Goal: Book appointment/travel/reservation

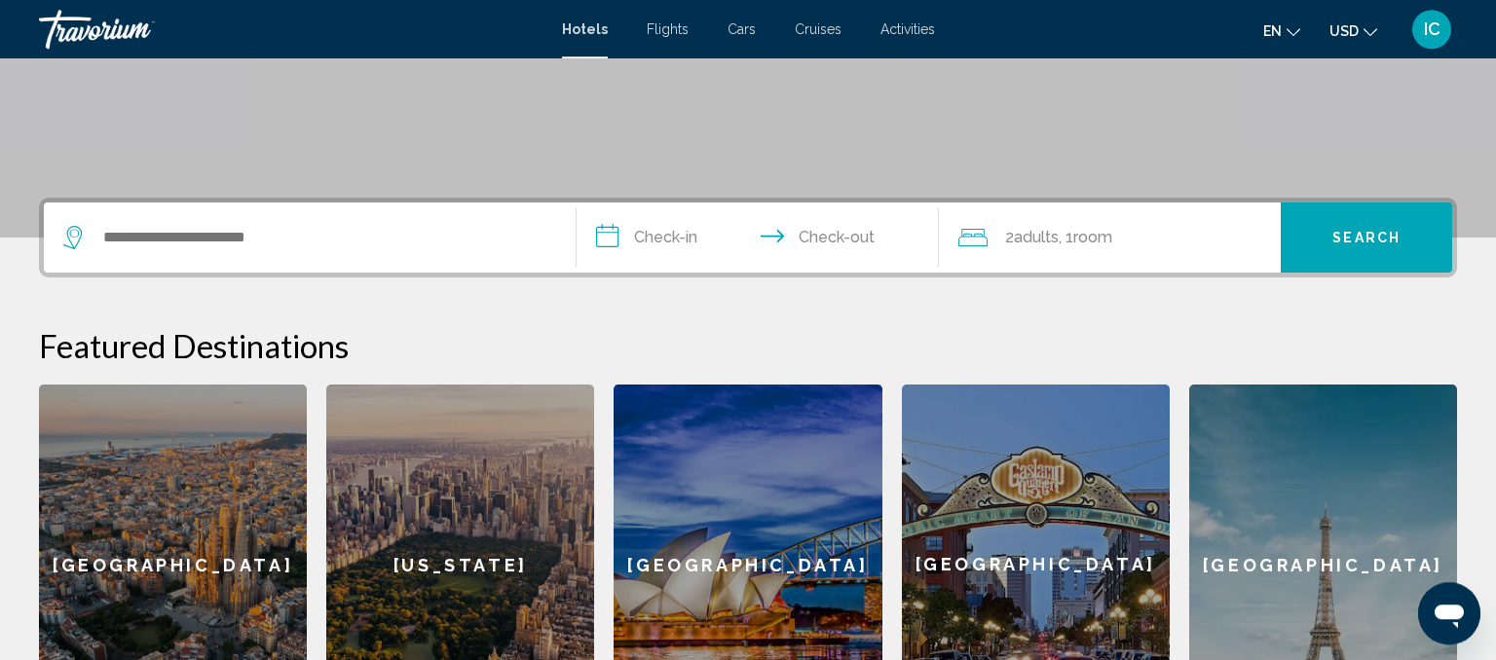
scroll to position [425, 0]
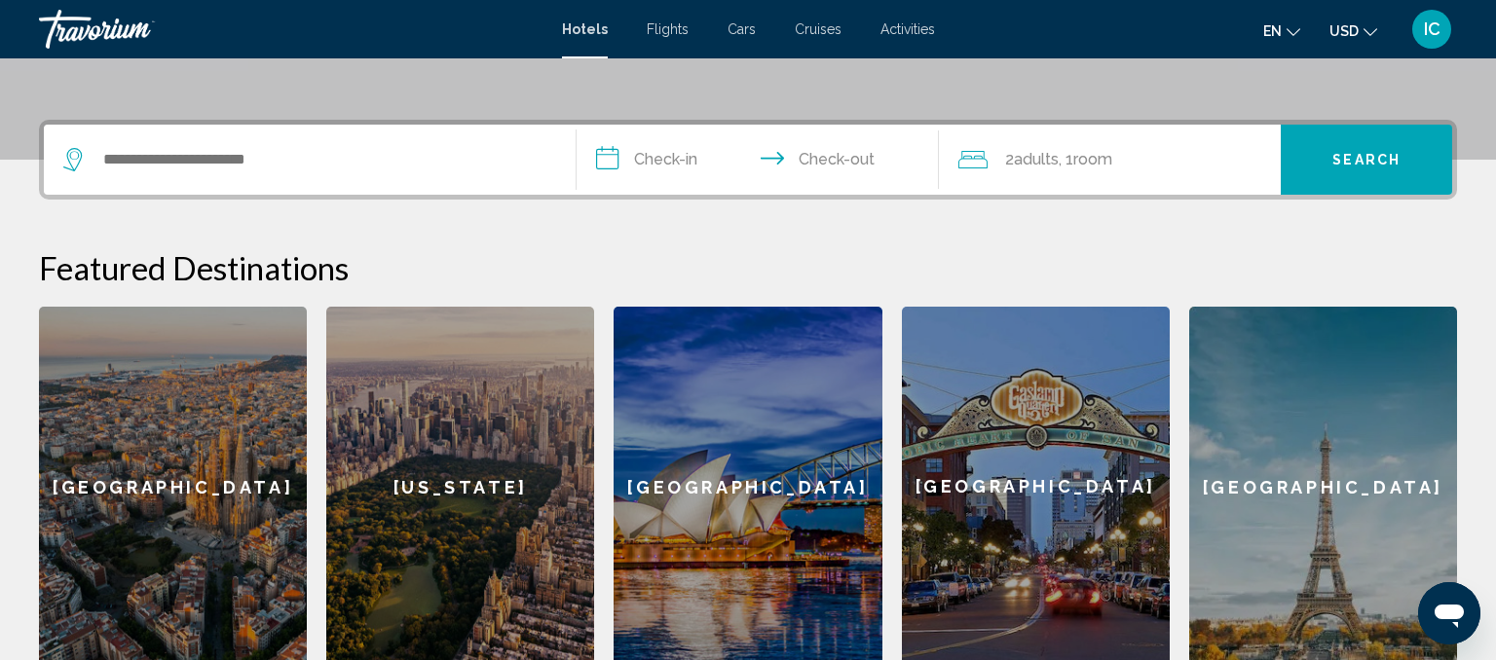
click at [688, 186] on input "**********" at bounding box center [762, 163] width 370 height 76
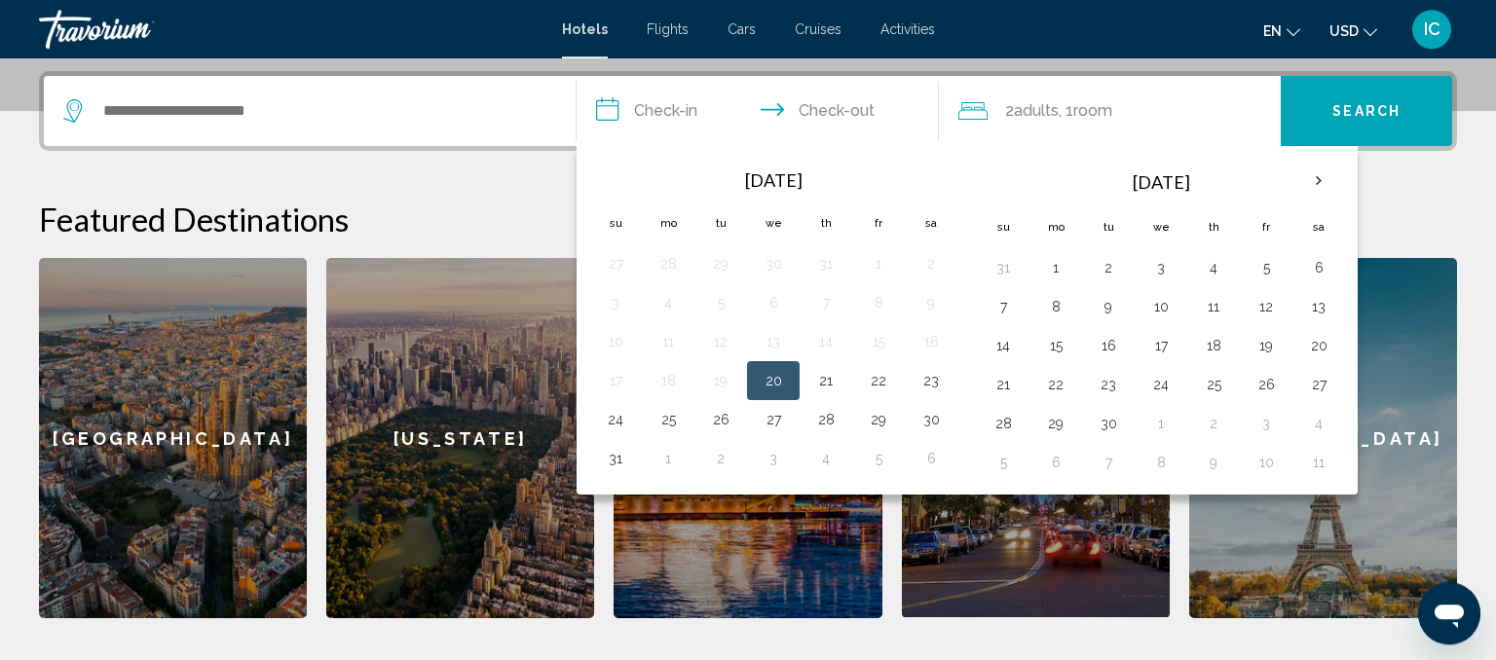
scroll to position [480, 0]
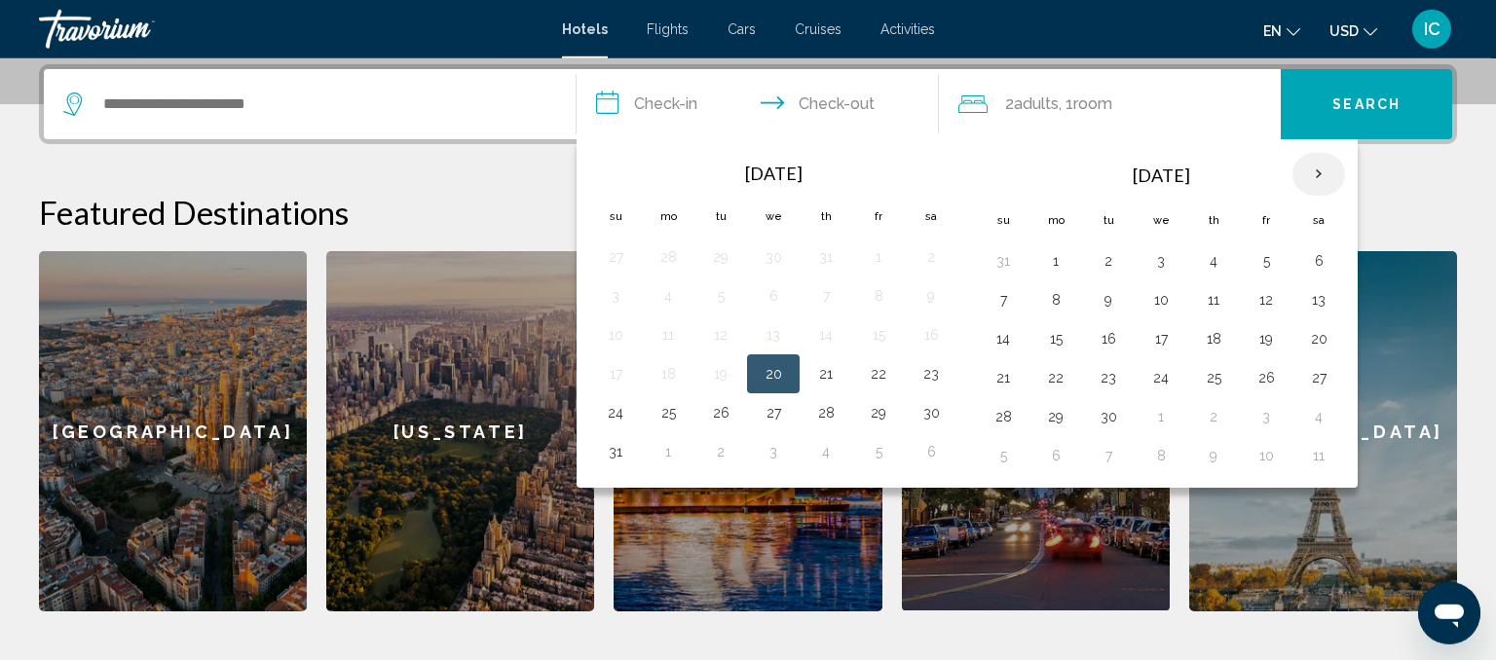
click at [1319, 176] on th "Next month" at bounding box center [1319, 174] width 53 height 43
click at [1310, 179] on th "Next month" at bounding box center [1319, 174] width 53 height 43
click at [768, 411] on button "31" at bounding box center [773, 416] width 31 height 27
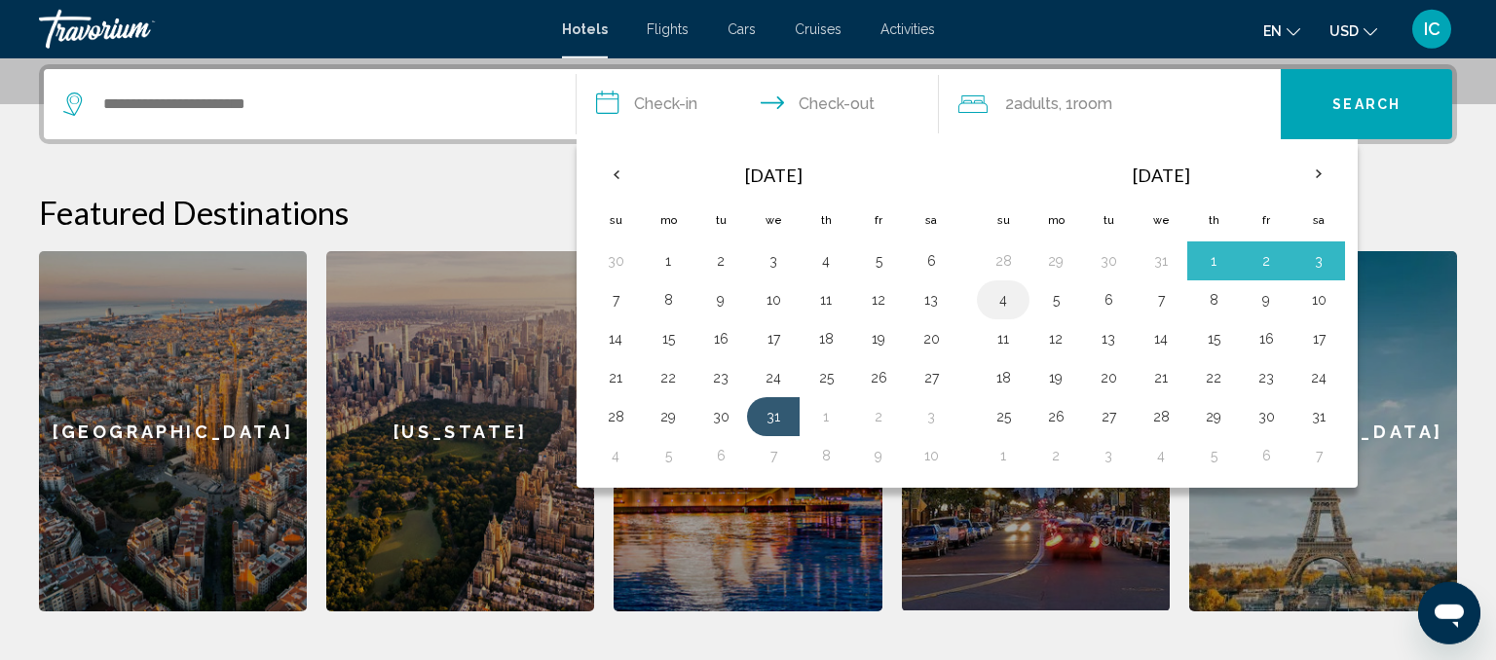
click at [1015, 295] on button "4" at bounding box center [1003, 299] width 31 height 27
type input "**********"
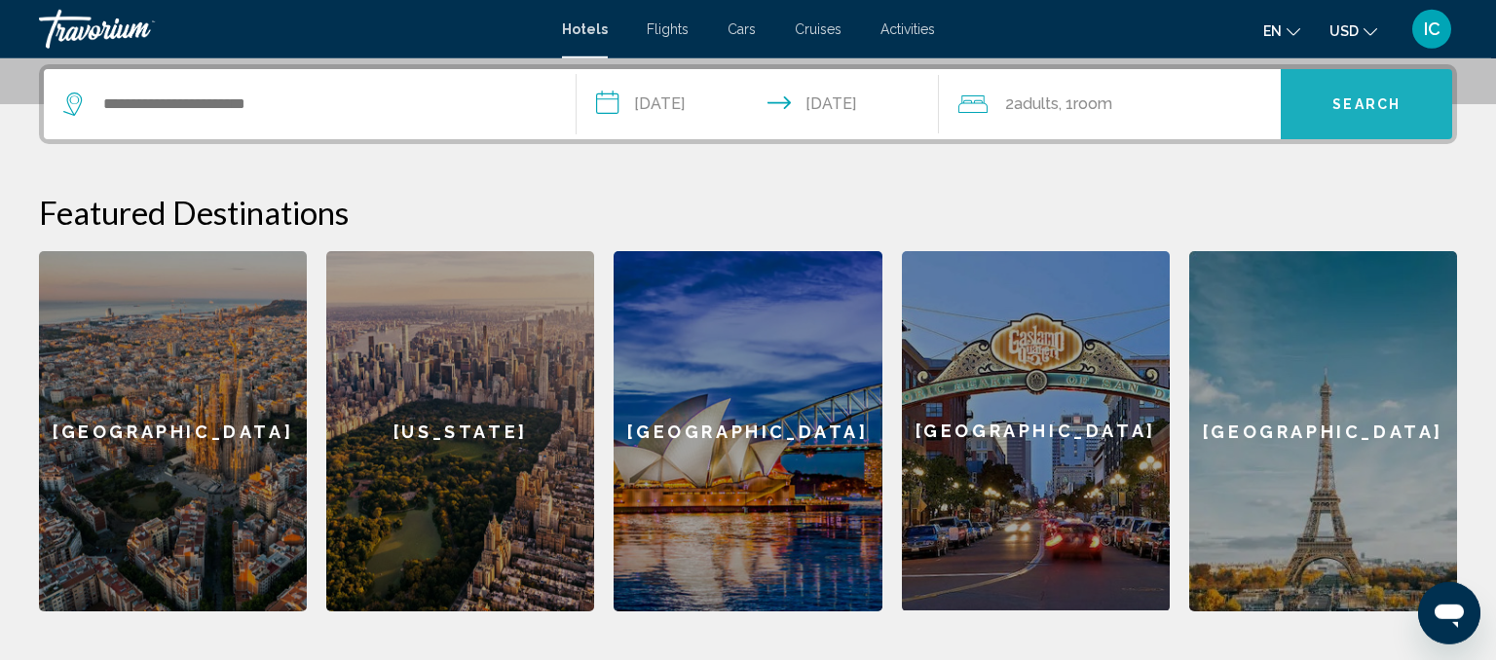
click at [1342, 97] on span "Search" at bounding box center [1367, 105] width 68 height 16
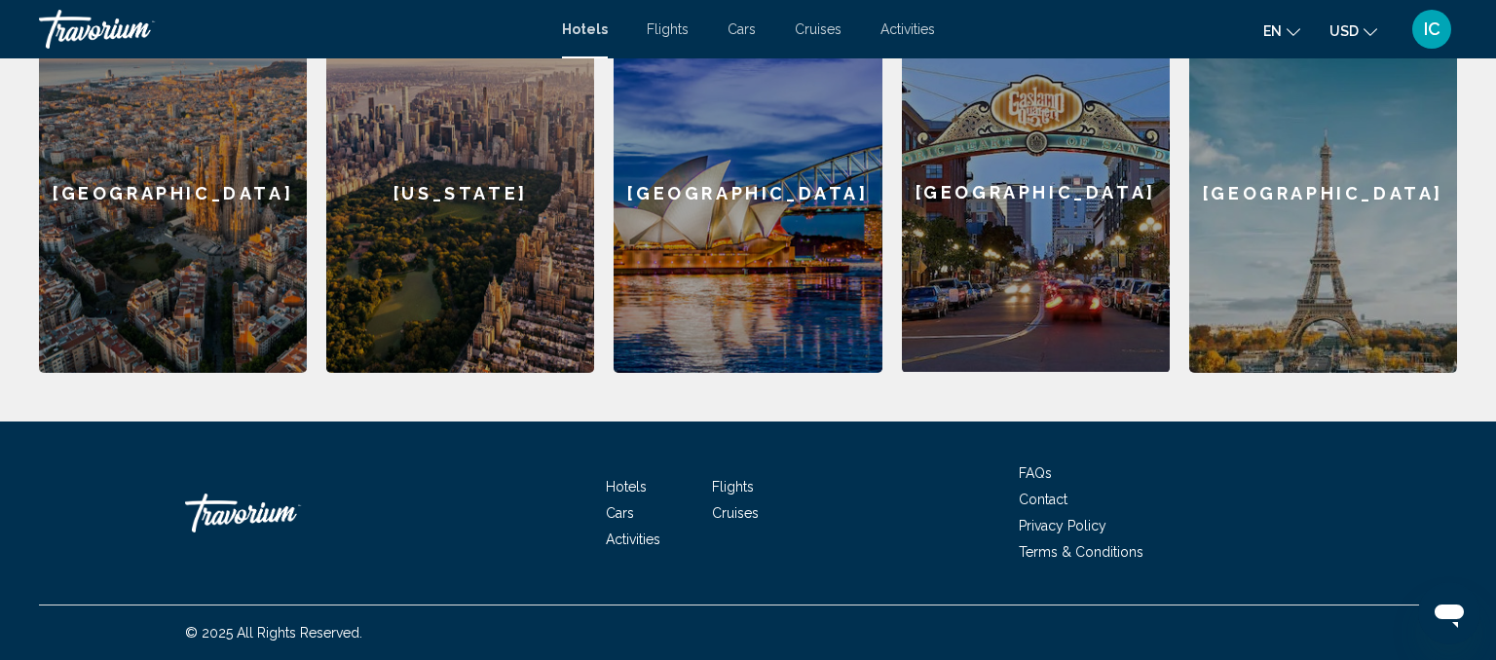
scroll to position [524, 0]
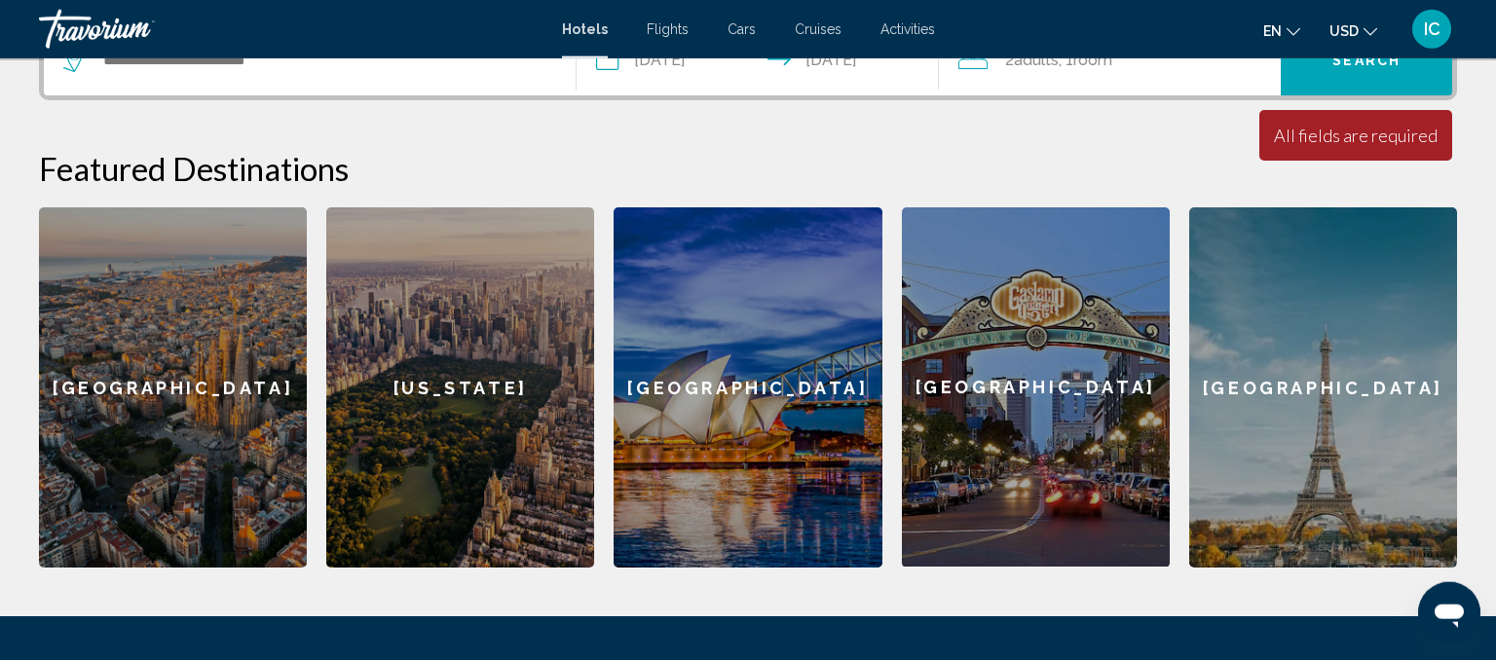
click at [489, 429] on div "New York" at bounding box center [460, 387] width 268 height 360
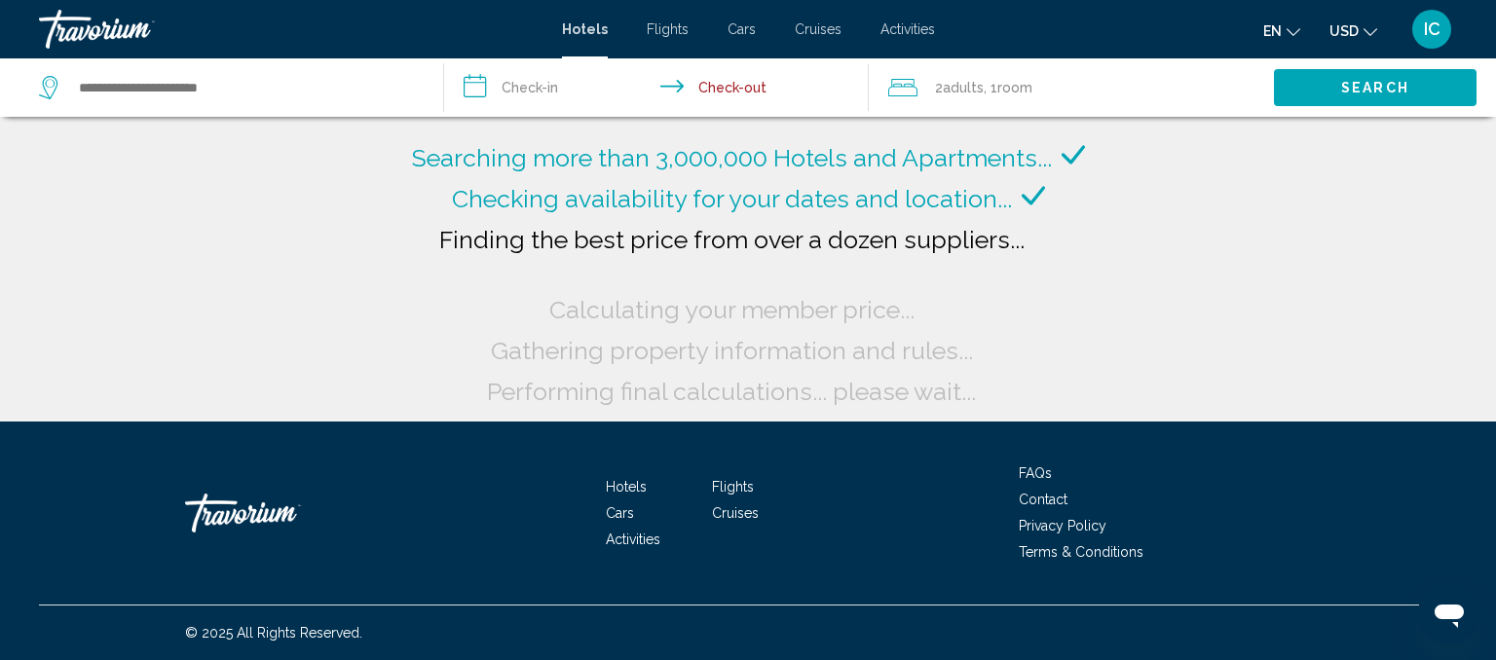
click at [1295, 32] on icon "Change language" at bounding box center [1294, 32] width 14 height 8
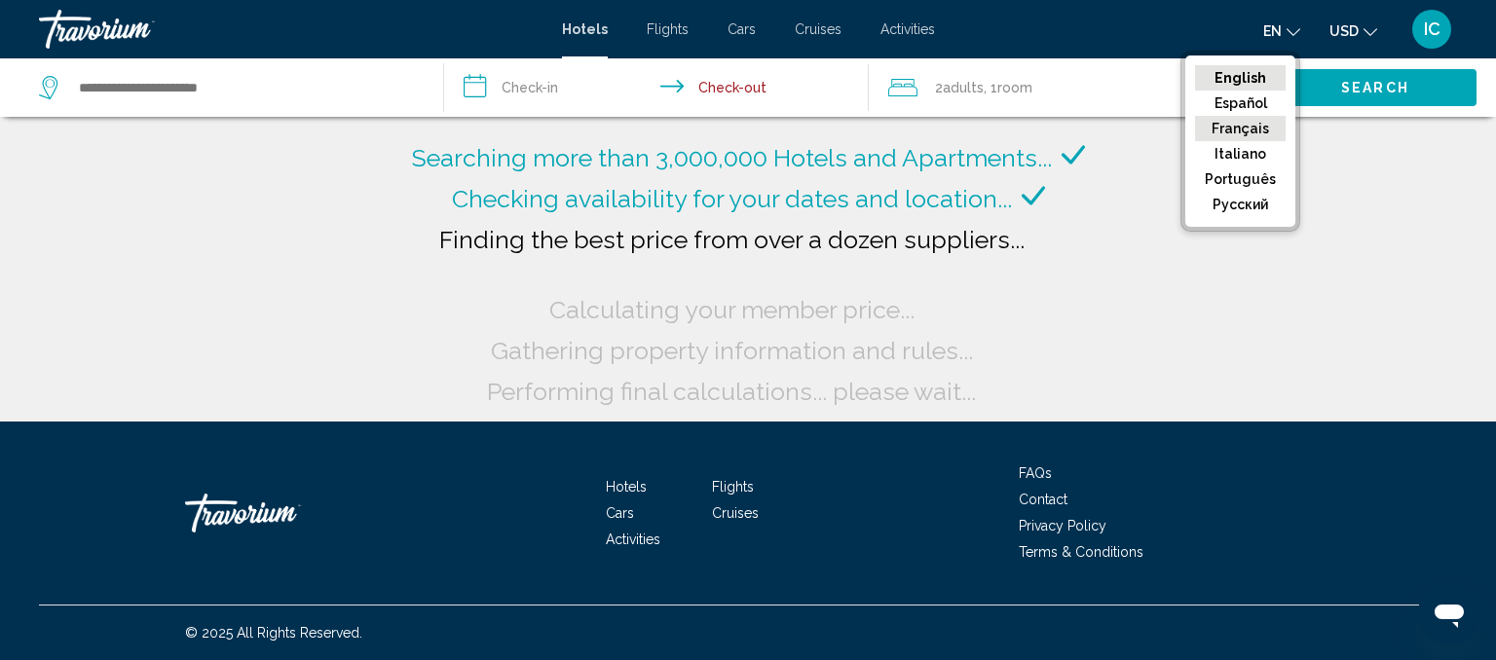
click at [1260, 125] on button "Français" at bounding box center [1240, 128] width 91 height 25
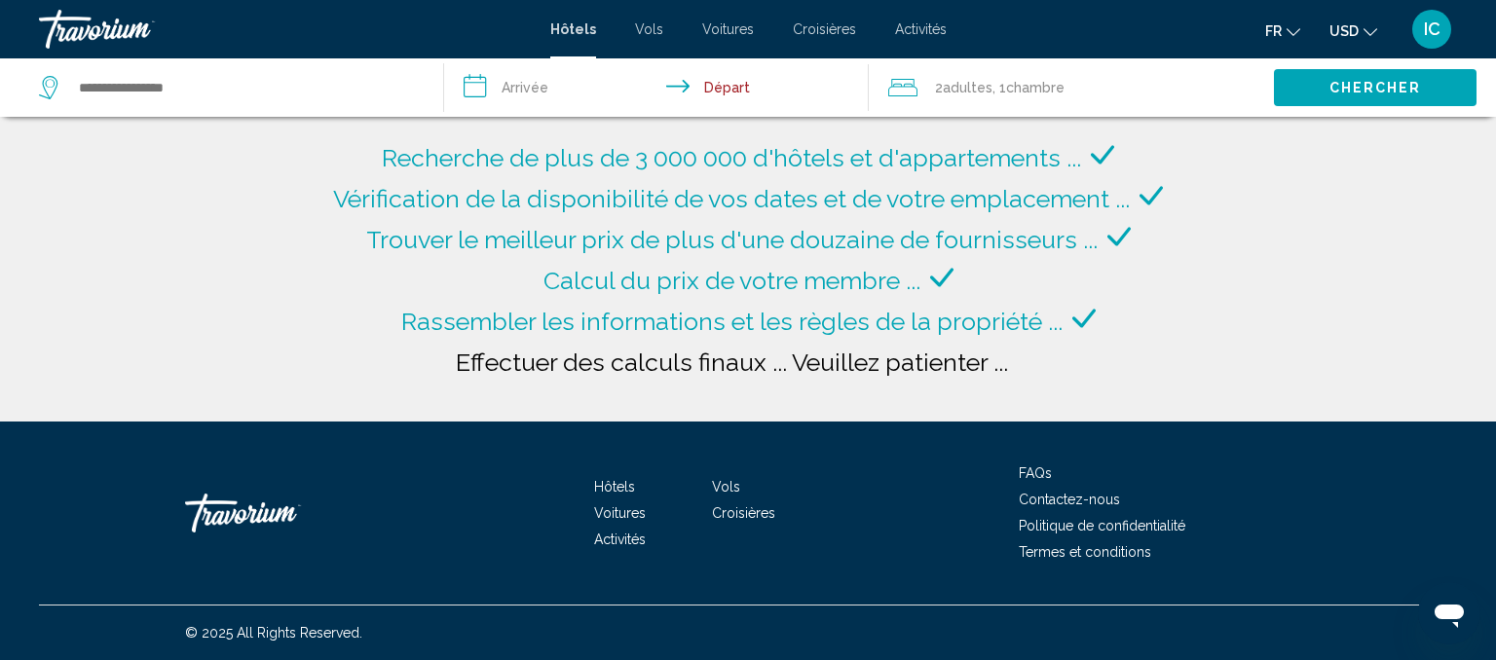
type input "**********"
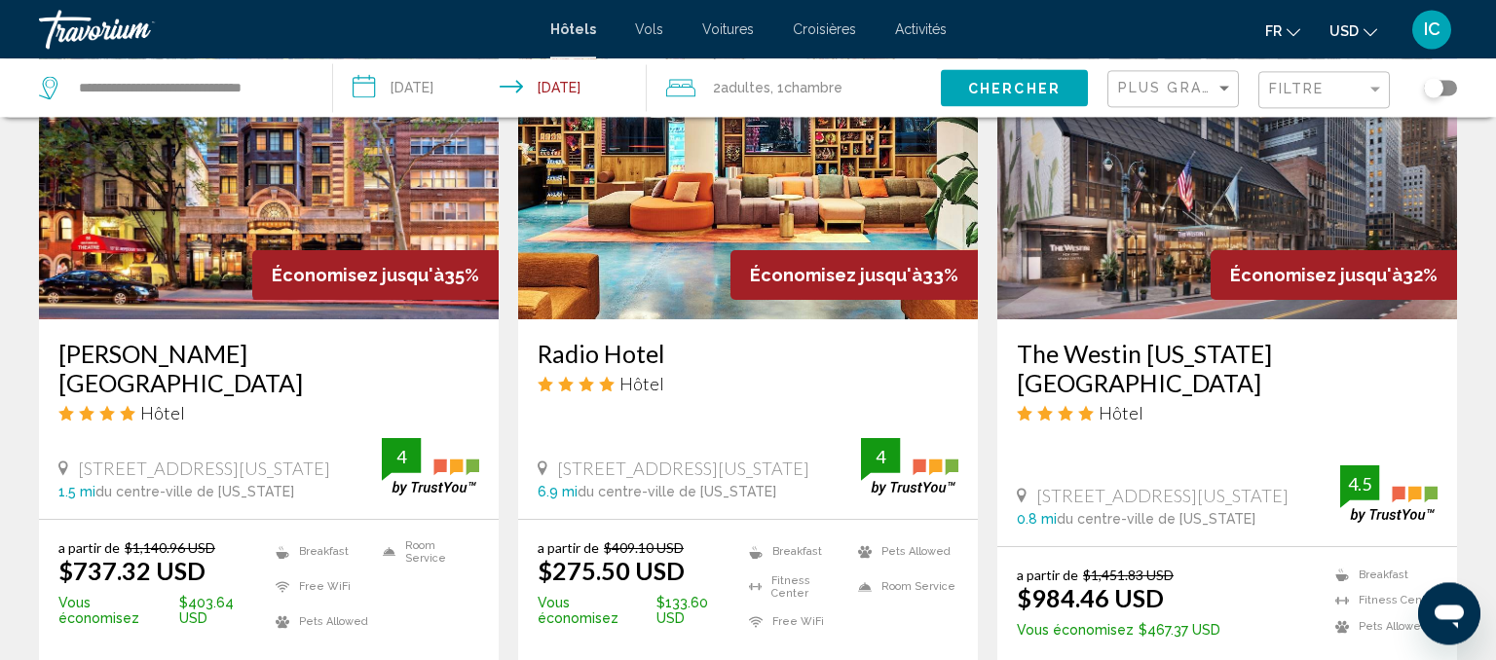
scroll to position [1652, 0]
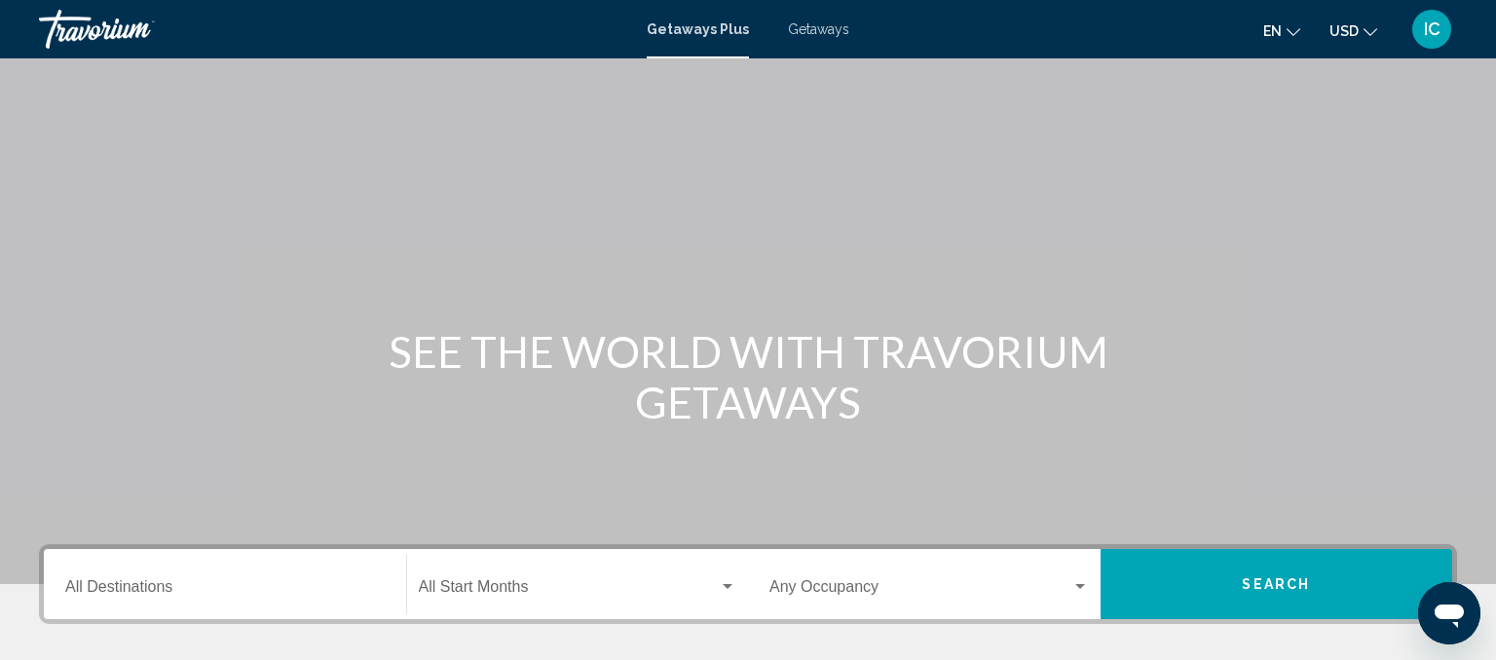
scroll to position [397, 0]
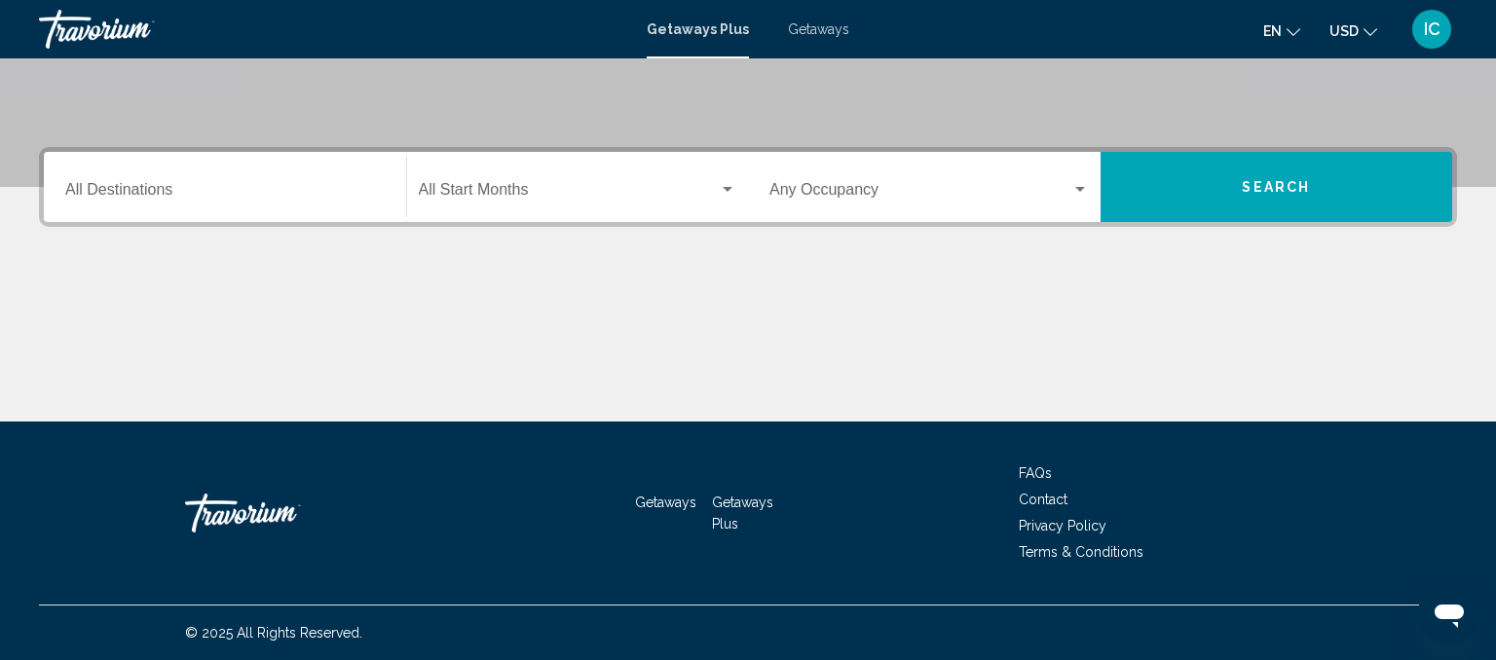
click at [549, 198] on span "Search widget" at bounding box center [569, 194] width 301 height 18
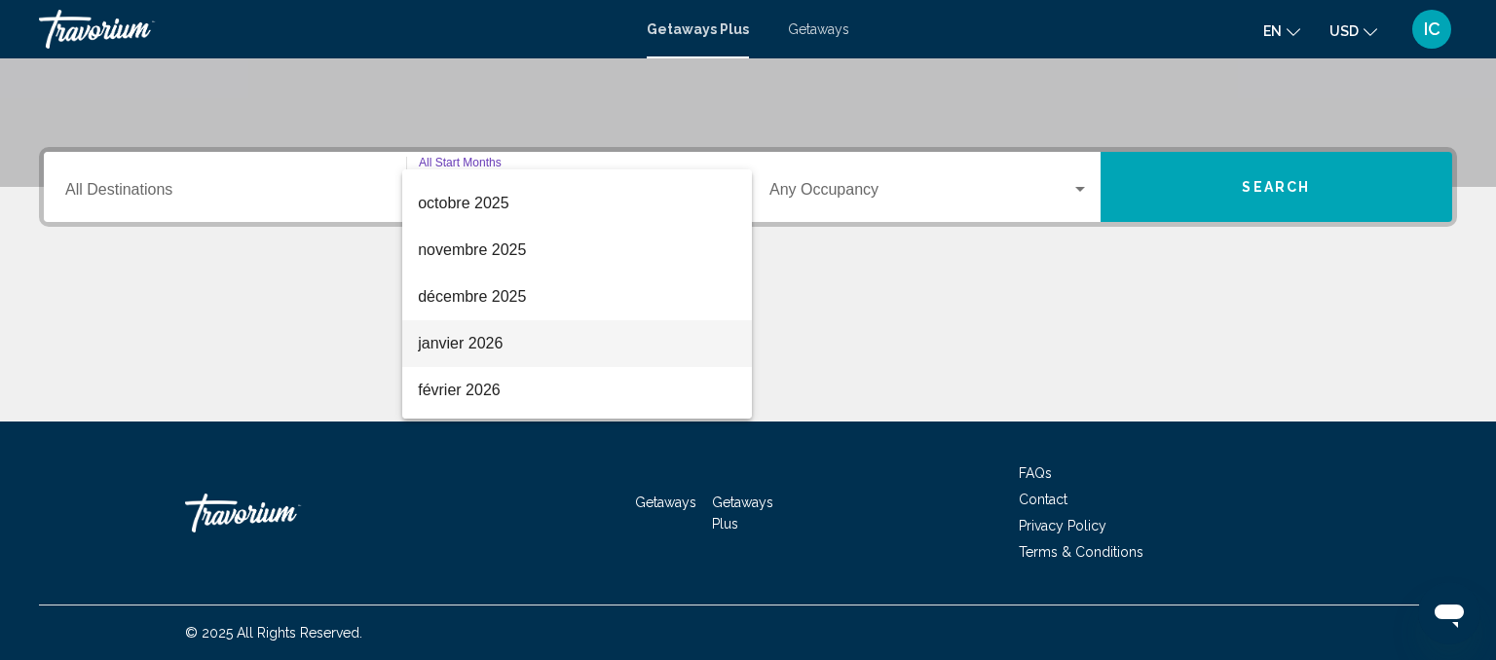
scroll to position [131, 0]
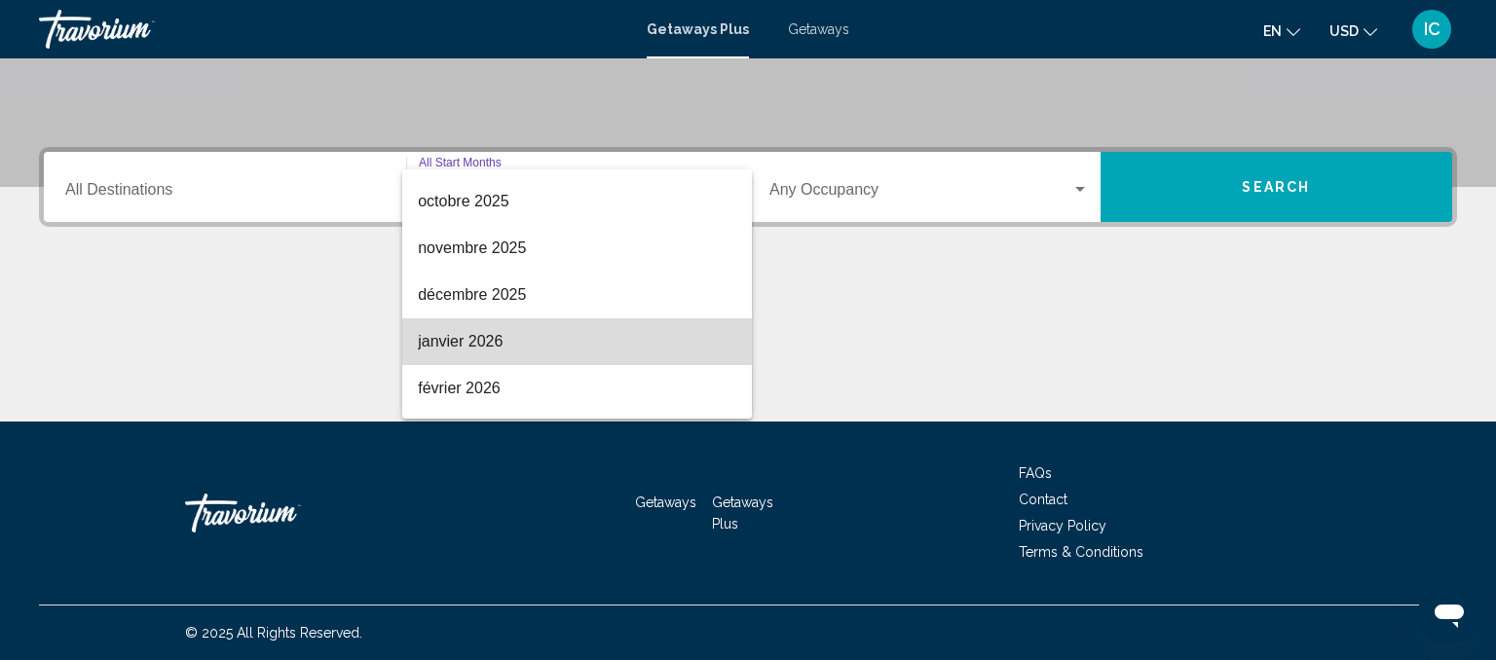
click at [565, 332] on span "janvier 2026" at bounding box center [577, 342] width 319 height 47
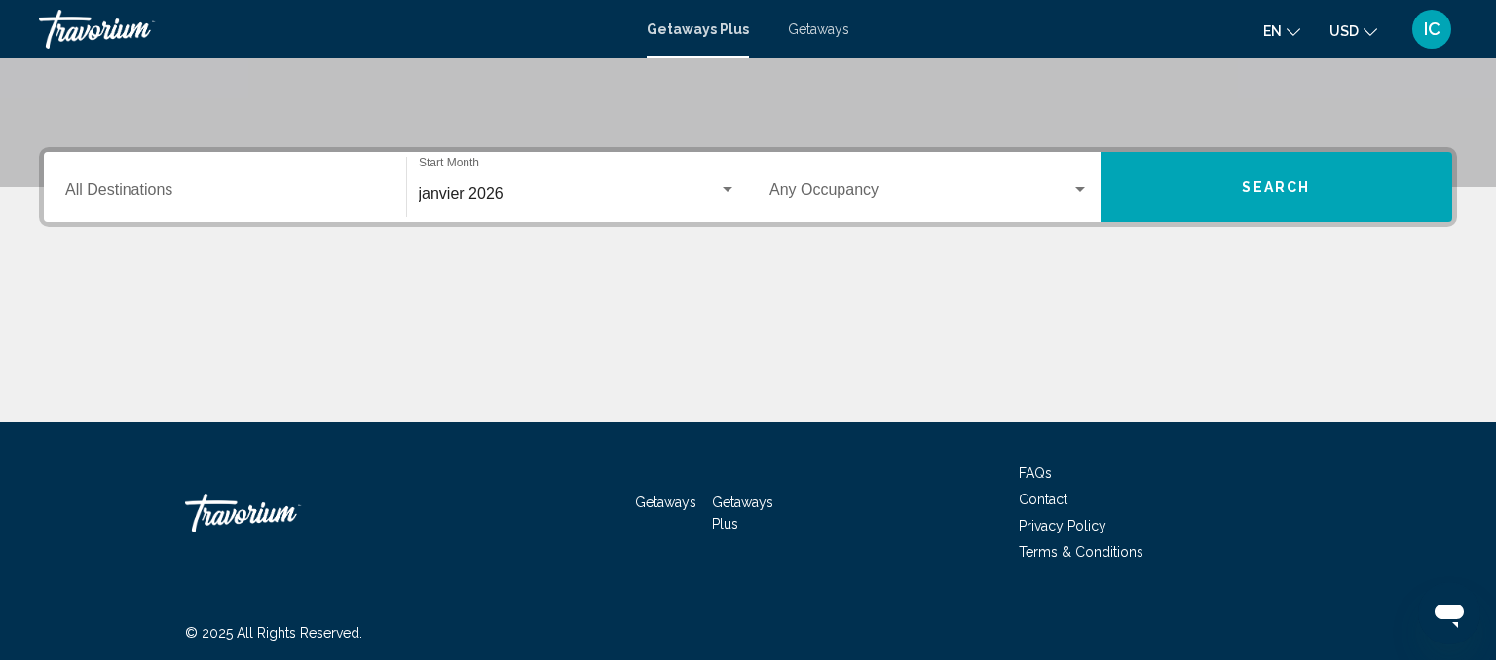
click at [579, 180] on div "janvier 2026 Start Month All Start Months" at bounding box center [578, 187] width 319 height 61
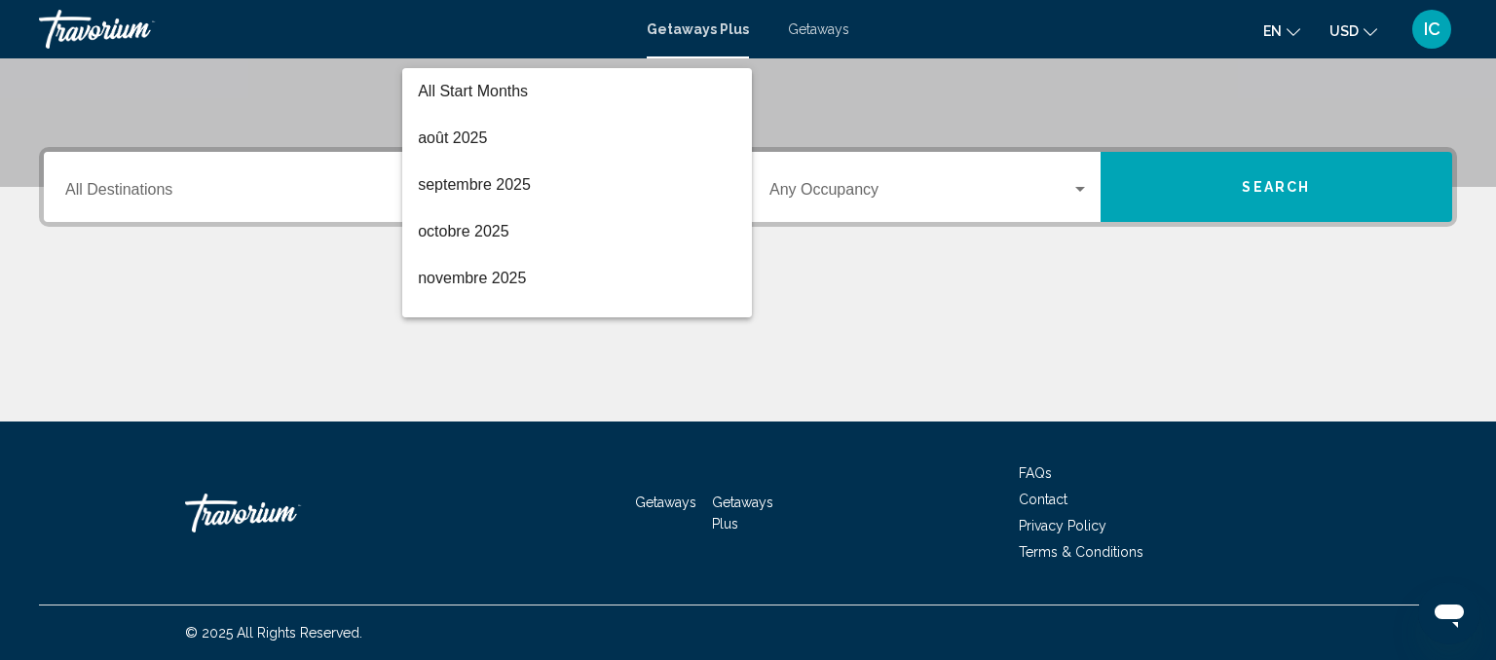
scroll to position [179, 0]
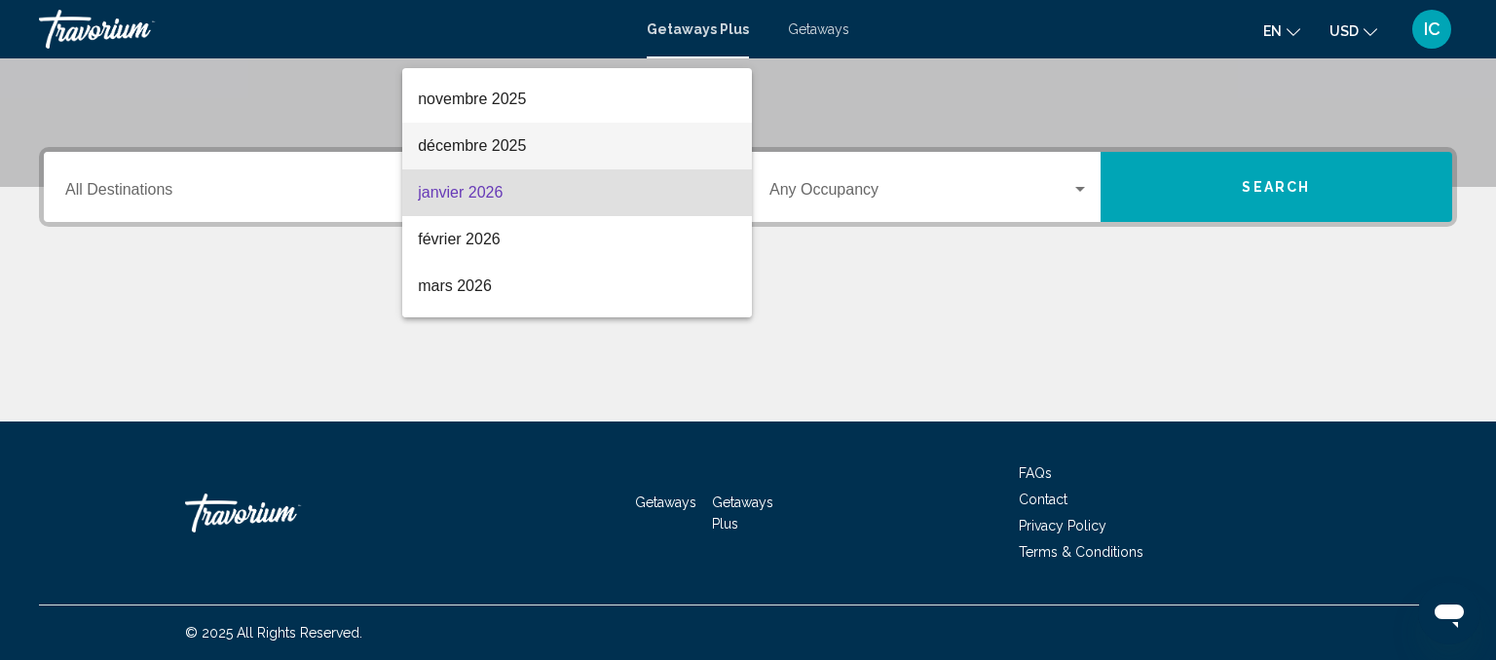
click at [540, 141] on span "décembre 2025" at bounding box center [577, 146] width 319 height 47
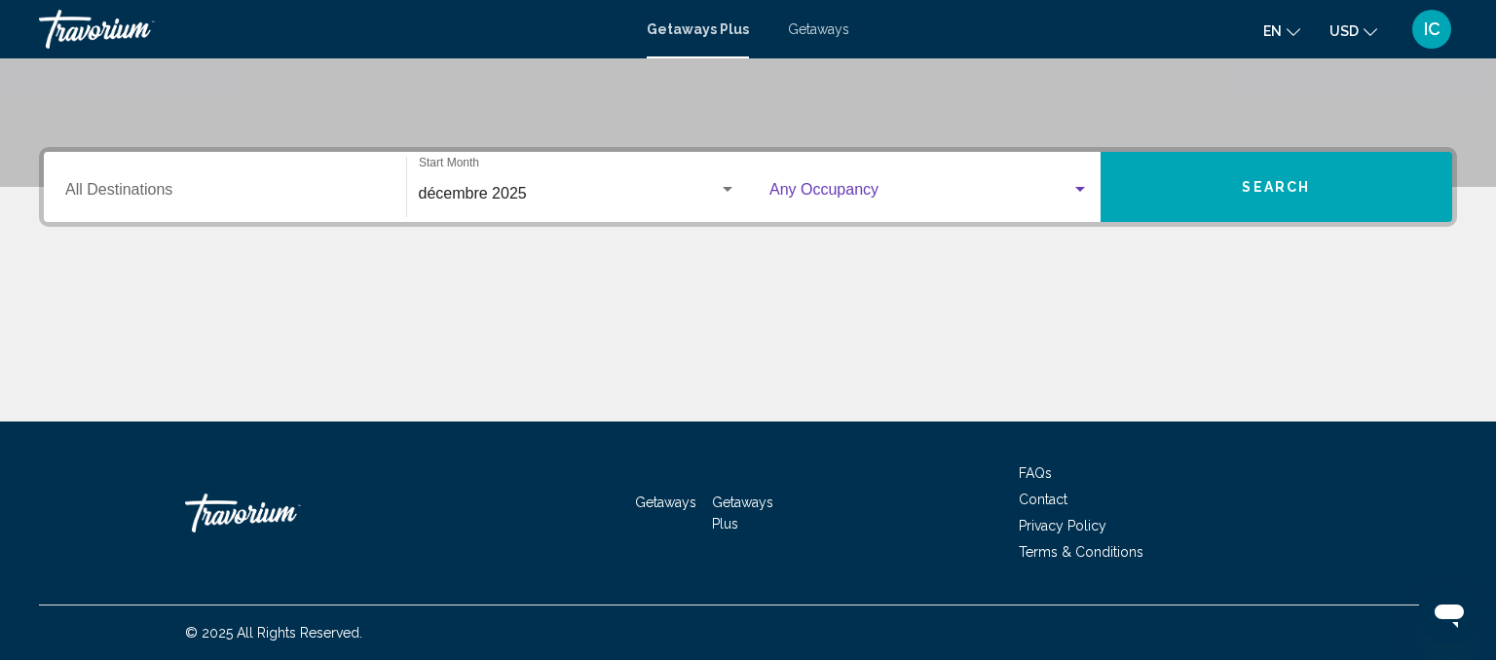
click at [1006, 186] on span "Search widget" at bounding box center [921, 194] width 302 height 18
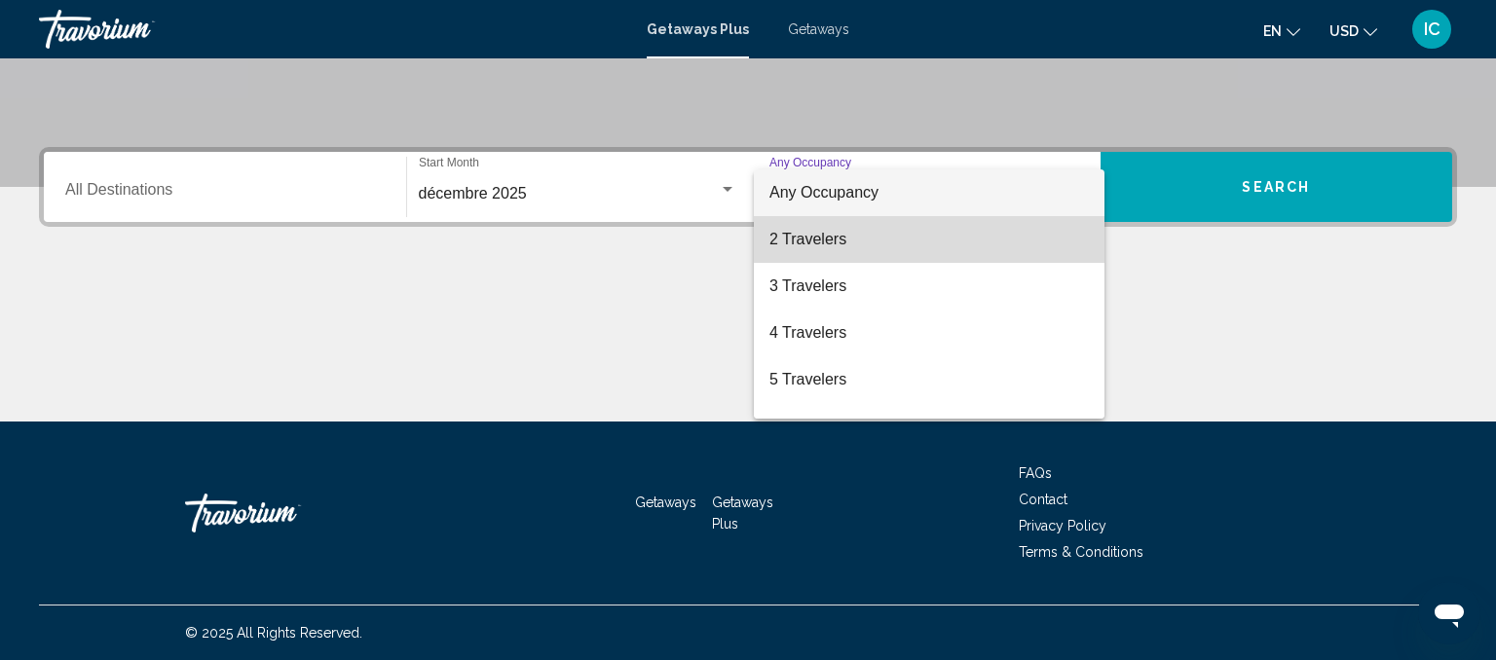
click at [945, 238] on span "2 Travelers" at bounding box center [929, 239] width 319 height 47
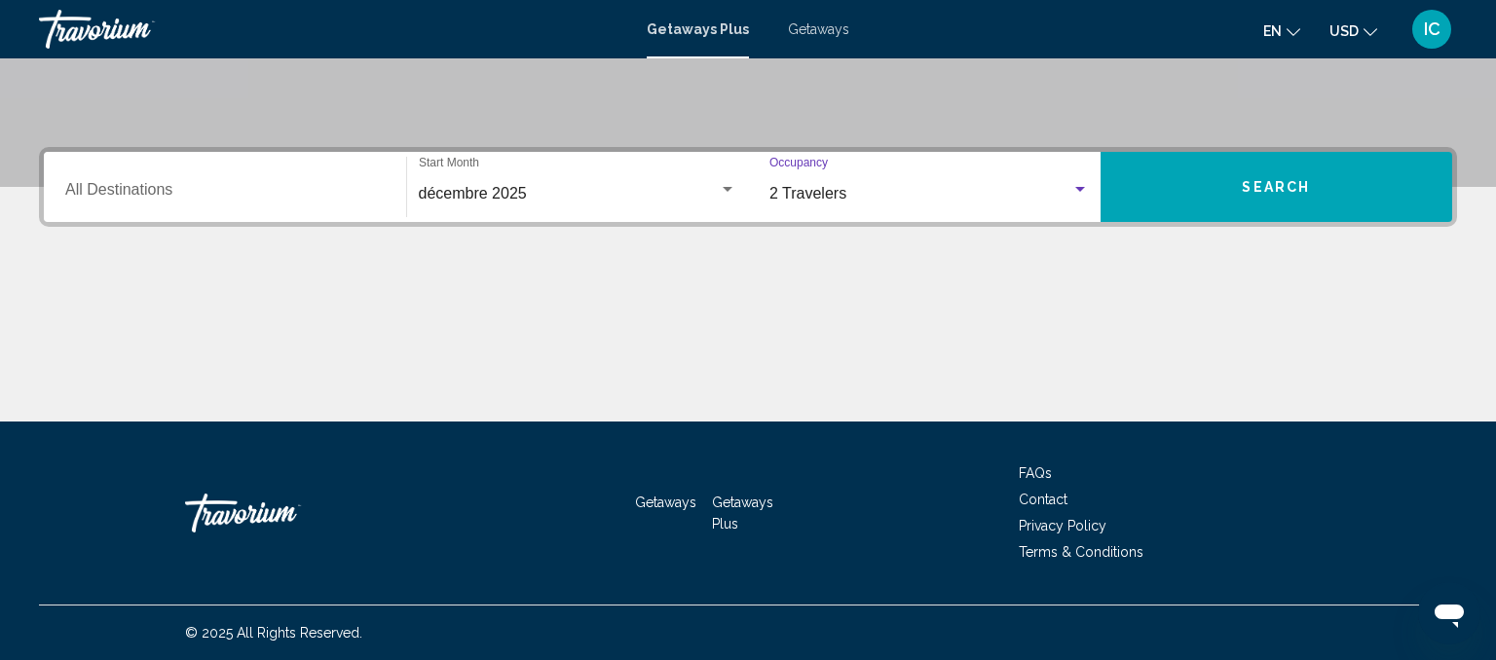
click at [1242, 204] on button "Search" at bounding box center [1277, 187] width 353 height 70
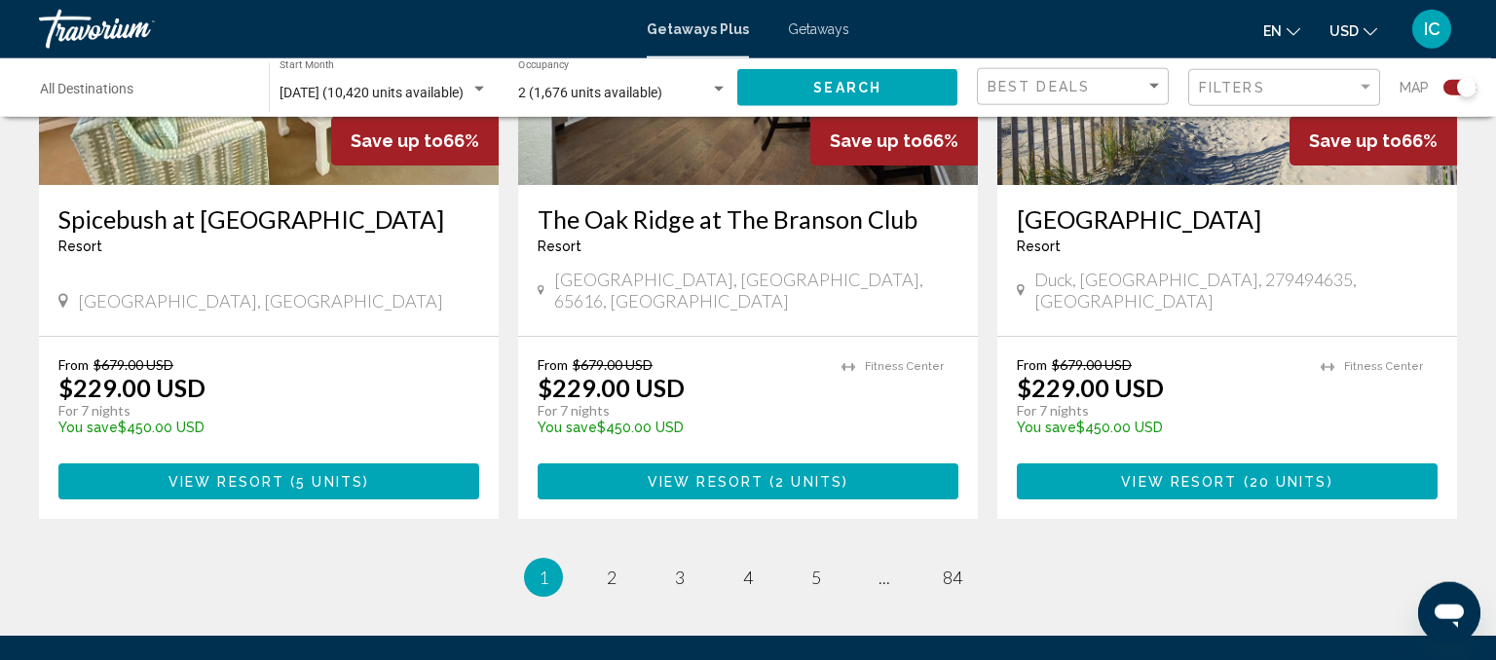
scroll to position [3051, 0]
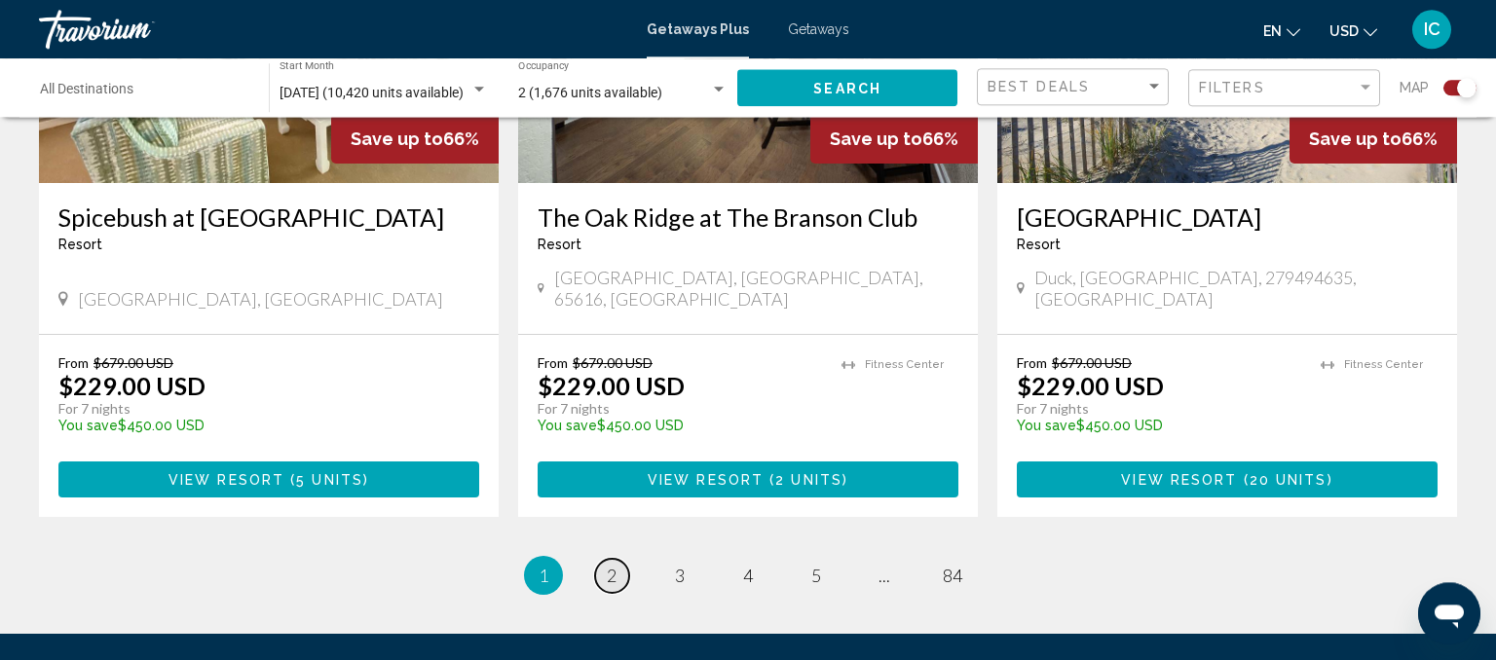
click at [614, 565] on span "2" at bounding box center [612, 575] width 10 height 21
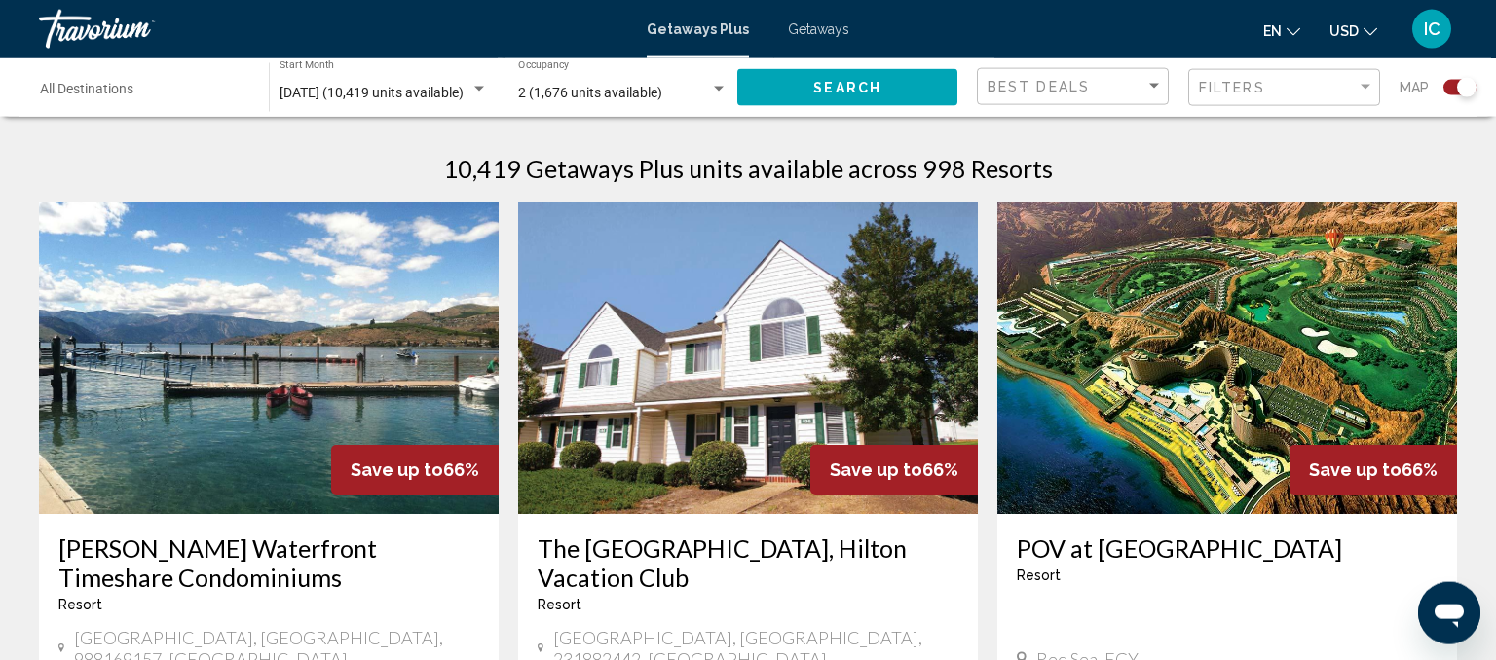
scroll to position [611, 0]
